Goal: Learn about a topic

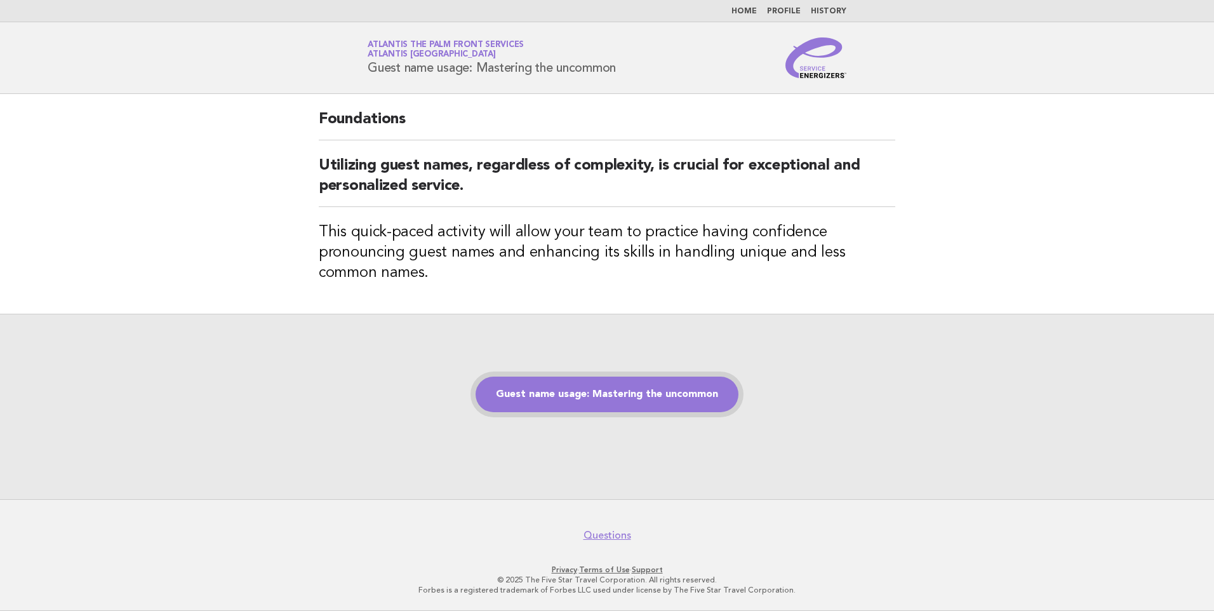
click at [589, 383] on link "Guest name usage: Mastering the uncommon" at bounding box center [606, 394] width 263 height 36
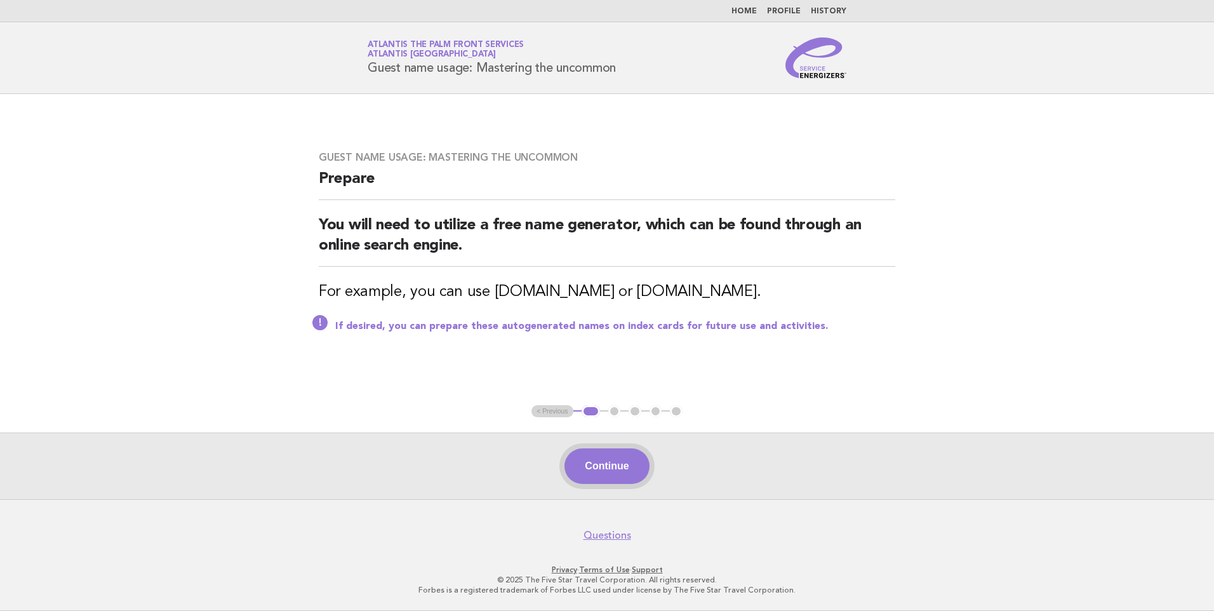
click at [613, 465] on button "Continue" at bounding box center [606, 466] width 84 height 36
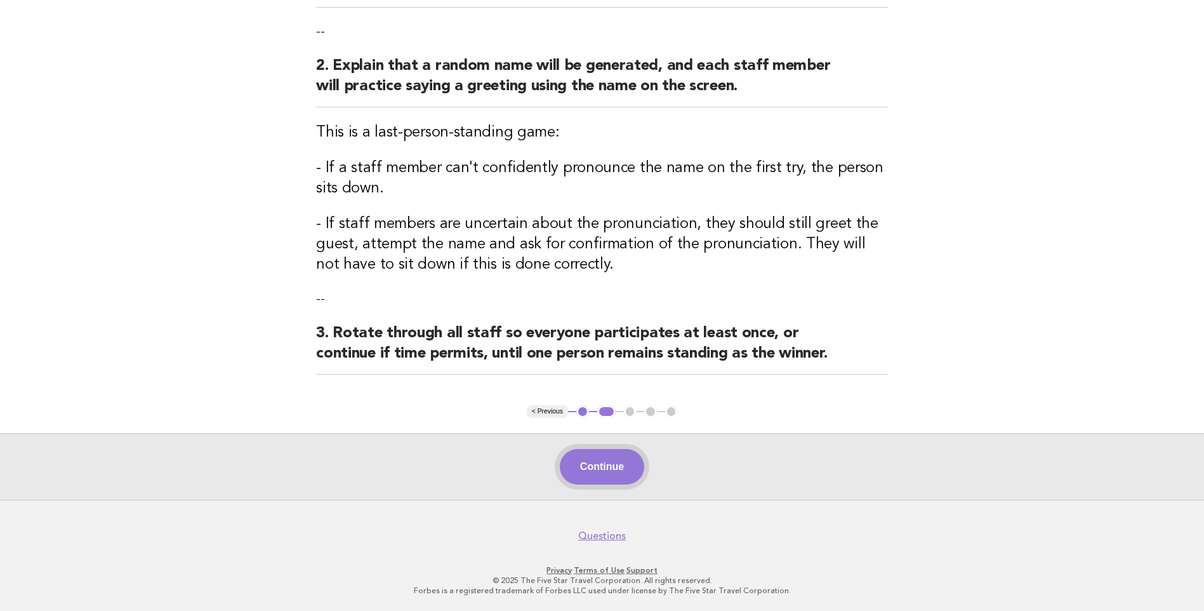
click at [595, 458] on button "Continue" at bounding box center [602, 467] width 84 height 36
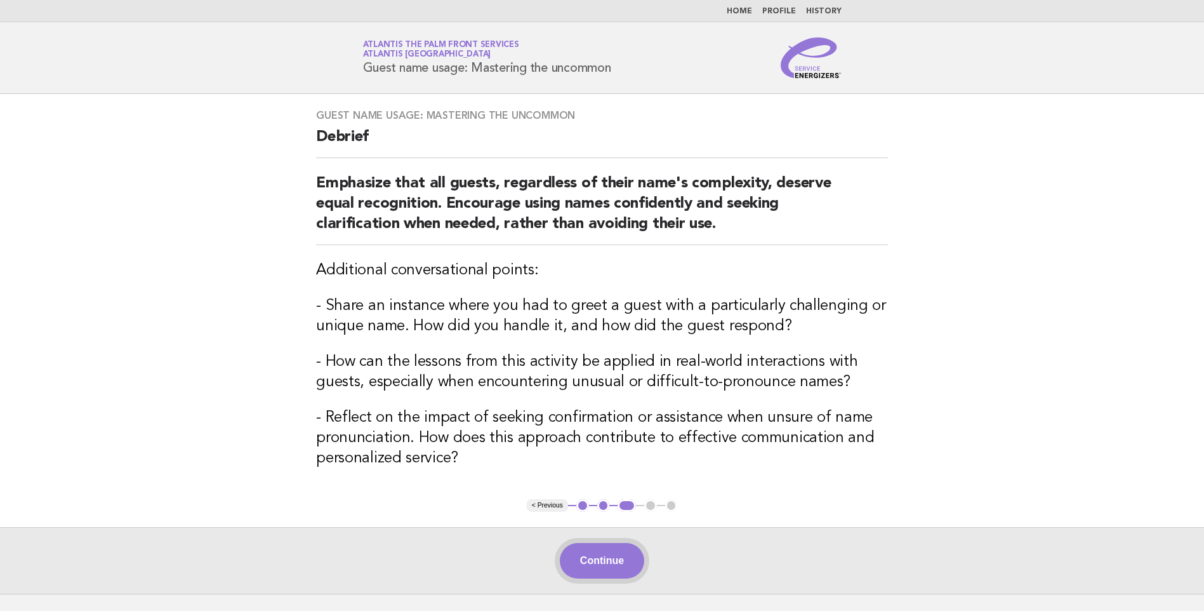
click at [590, 555] on button "Continue" at bounding box center [602, 561] width 84 height 36
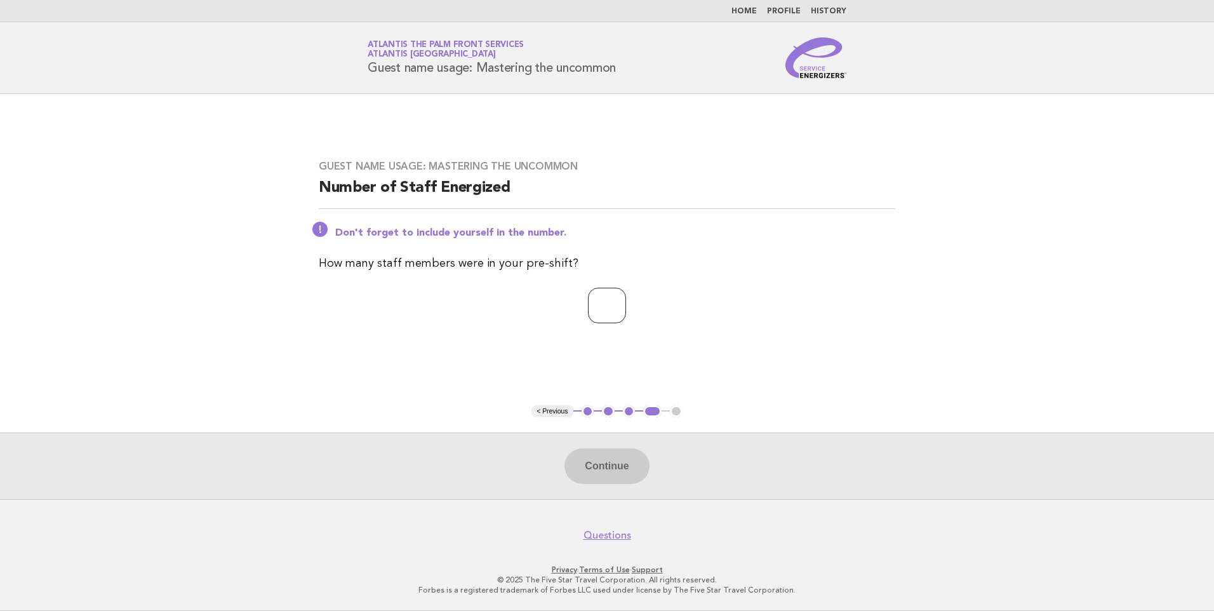
click at [613, 304] on input "number" at bounding box center [607, 306] width 38 height 36
click at [597, 309] on input "number" at bounding box center [607, 306] width 38 height 36
type input "*"
click at [616, 467] on button "Continue" at bounding box center [606, 466] width 84 height 36
